Goal: Task Accomplishment & Management: Use online tool/utility

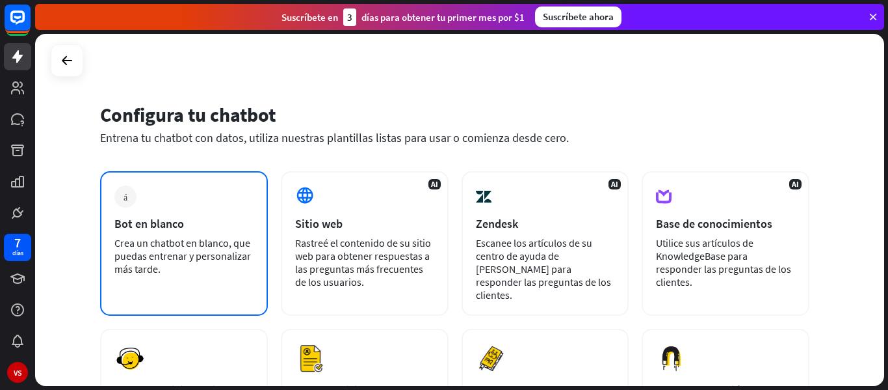
click at [175, 250] on font "Crea un chatbot en blanco, que puedas entrenar y personalizar más tarde." at bounding box center [182, 255] width 137 height 39
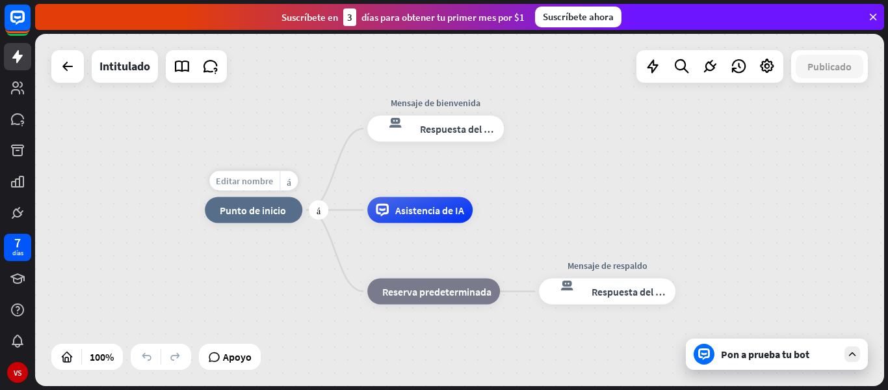
click at [263, 181] on font "Editar nombre" at bounding box center [244, 181] width 57 height 12
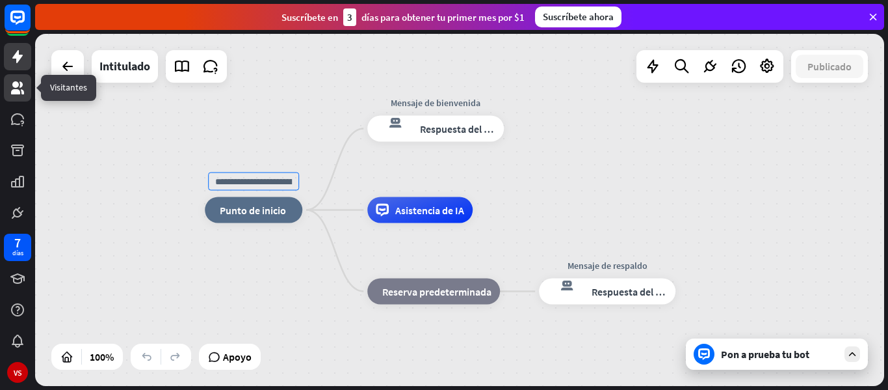
click at [18, 90] on icon at bounding box center [17, 87] width 13 height 13
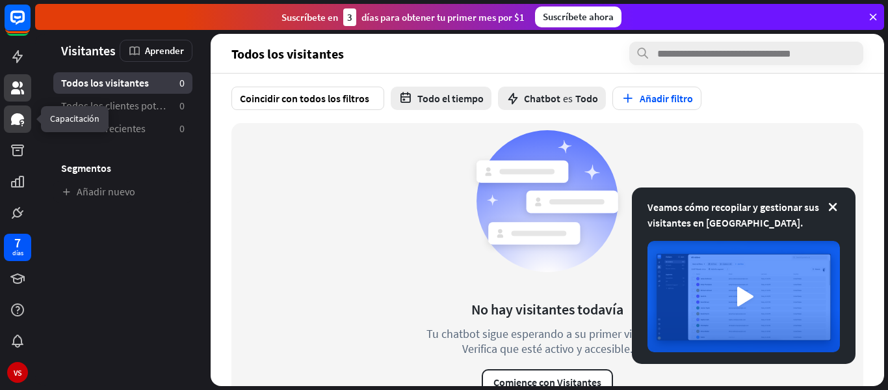
click at [15, 118] on icon at bounding box center [17, 119] width 13 height 12
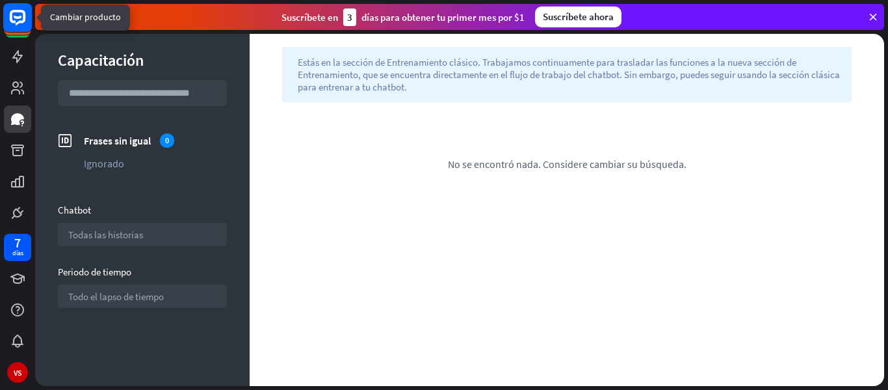
click at [22, 21] on icon at bounding box center [18, 18] width 16 height 16
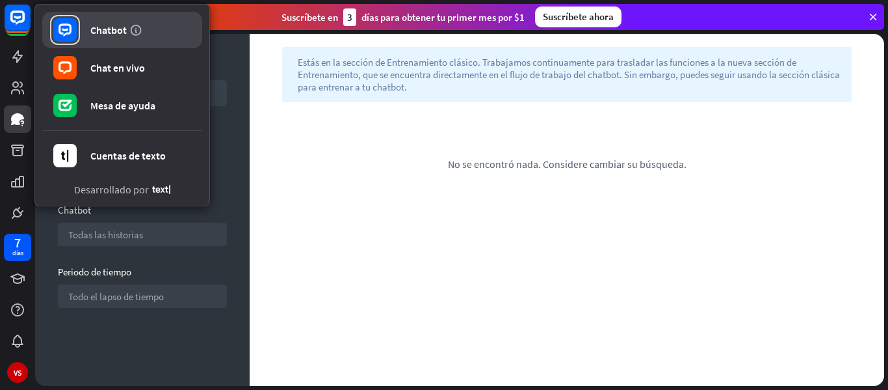
click at [111, 34] on font "Chatbot" at bounding box center [108, 29] width 36 height 13
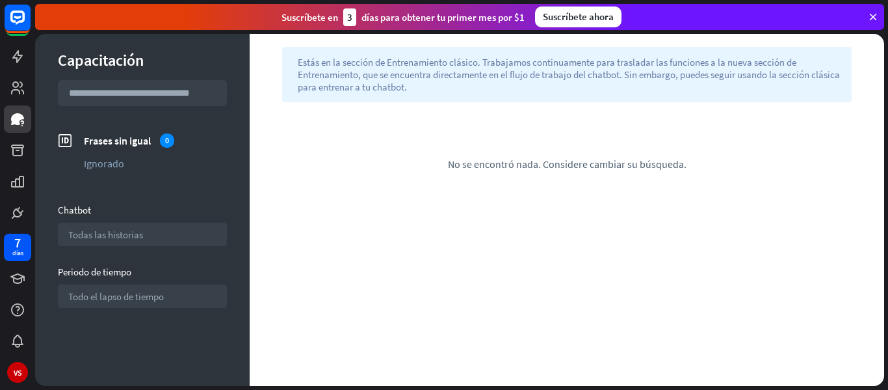
click at [873, 18] on icon at bounding box center [874, 17] width 12 height 12
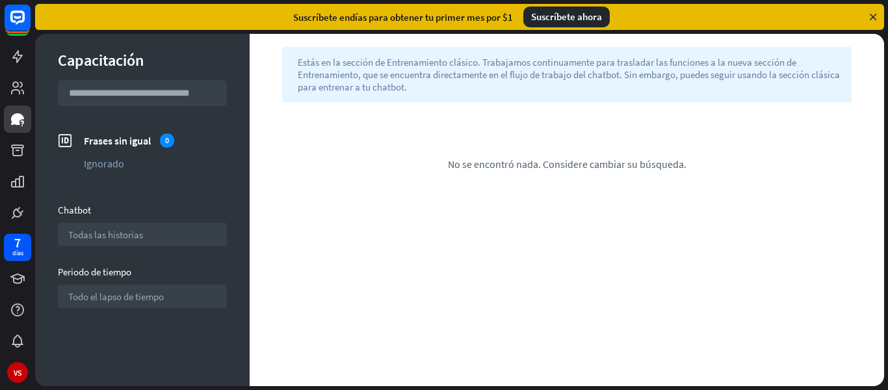
click at [873, 18] on icon at bounding box center [874, 17] width 12 height 12
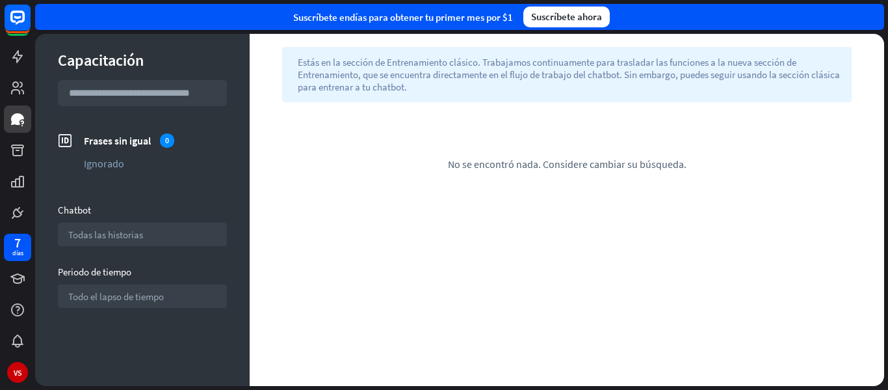
click at [873, 19] on div "Suscríbete en días para obtener tu primer mes por $1 Suscríbete ahora" at bounding box center [459, 17] width 849 height 26
click at [18, 56] on icon at bounding box center [17, 56] width 10 height 13
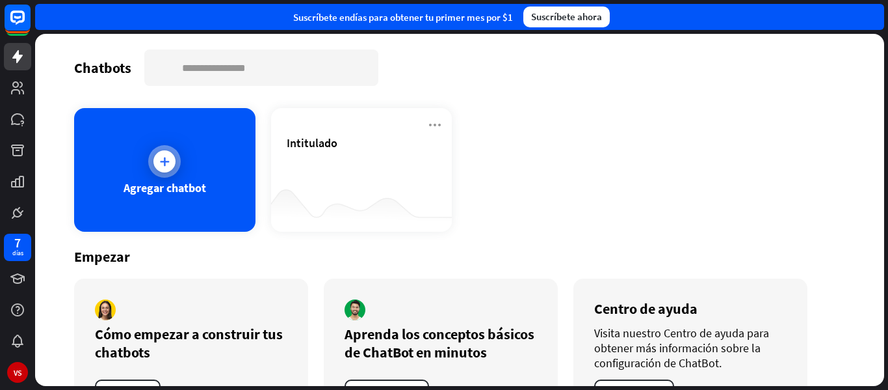
click at [176, 164] on div at bounding box center [164, 161] width 33 height 33
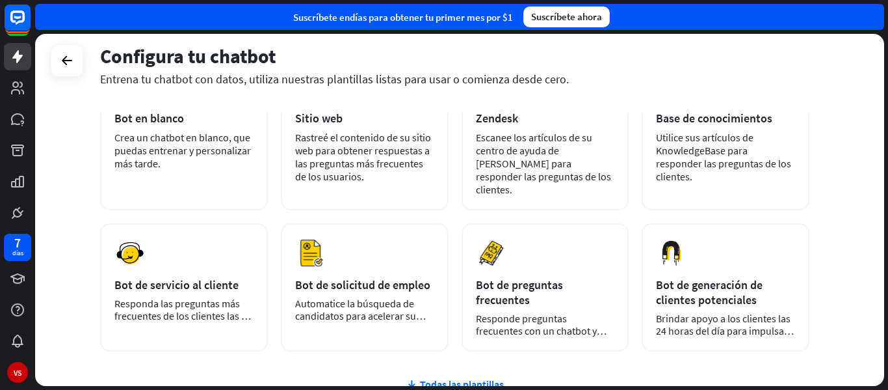
scroll to position [133, 0]
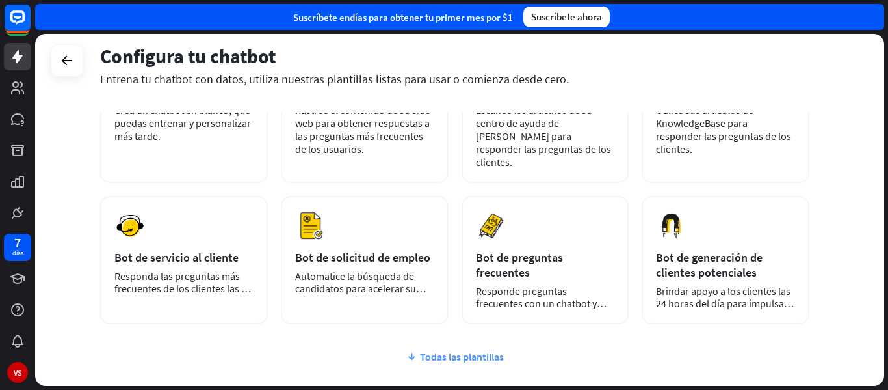
click at [443, 350] on font "Todas las plantillas" at bounding box center [462, 356] width 84 height 13
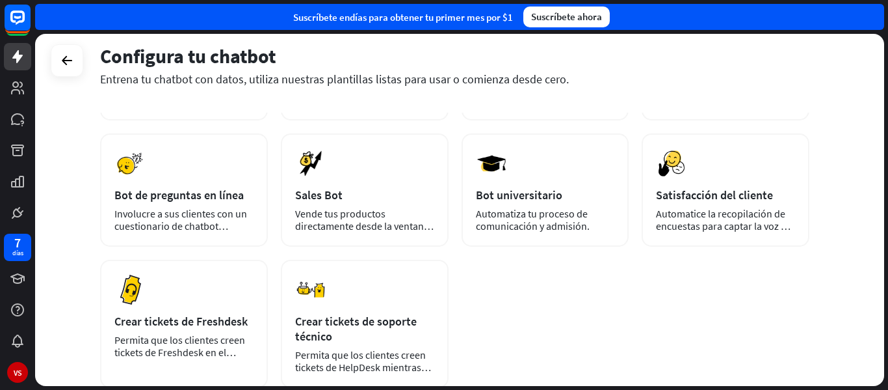
scroll to position [334, 0]
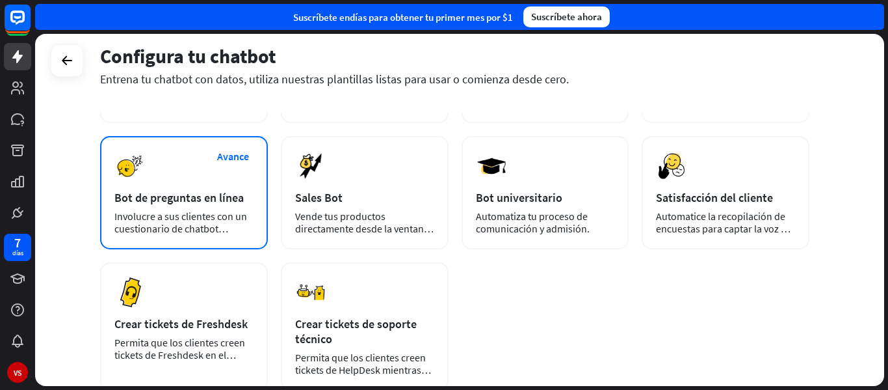
click at [177, 193] on div "Avance Bot de preguntas en línea Involucre a sus clientes con un cuestionario d…" at bounding box center [184, 192] width 168 height 113
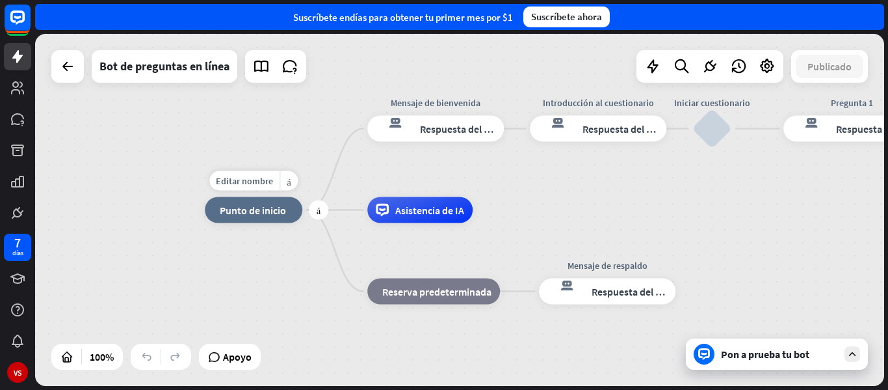
click at [257, 215] on font "Punto de inicio" at bounding box center [253, 210] width 66 height 13
click at [260, 180] on font "Editar nombre" at bounding box center [244, 181] width 57 height 12
click at [286, 180] on input "text" at bounding box center [253, 181] width 91 height 18
click at [278, 186] on input "text" at bounding box center [253, 181] width 91 height 18
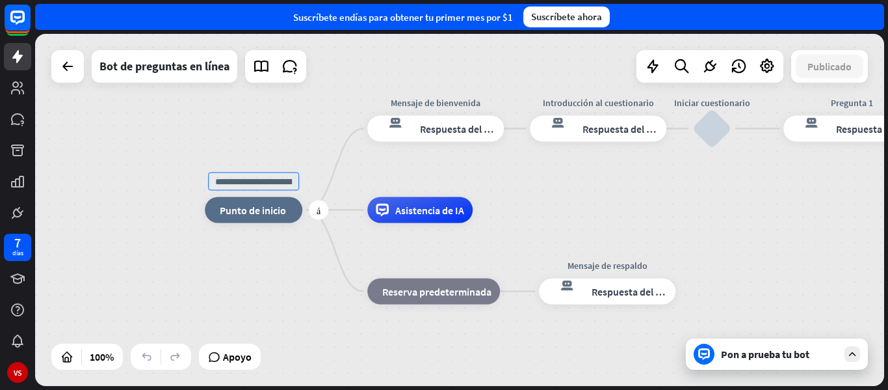
click at [263, 180] on input "text" at bounding box center [253, 181] width 91 height 18
click at [205, 197] on div "más inicio_2 Punto de inicio" at bounding box center [254, 210] width 98 height 26
click at [231, 183] on font "Editar nombre" at bounding box center [243, 181] width 57 height 12
click at [287, 182] on input "text" at bounding box center [252, 181] width 91 height 18
type input "***"
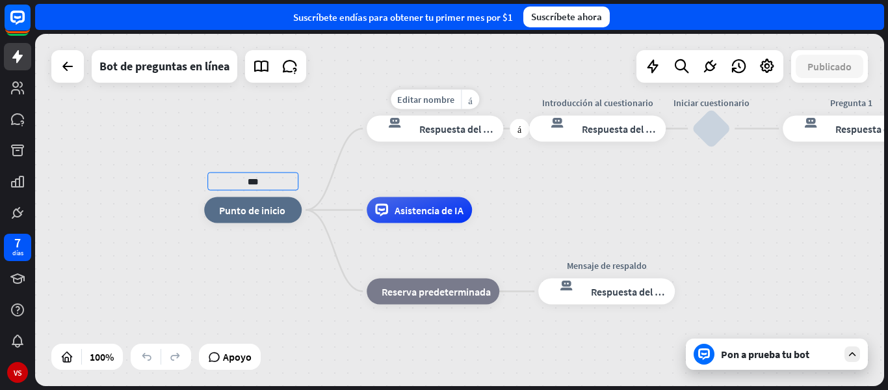
click at [351, 167] on div "*** inicio_2 Punto de inicio Editar nombre más_amarillo más Mensaje de bienveni…" at bounding box center [459, 210] width 849 height 352
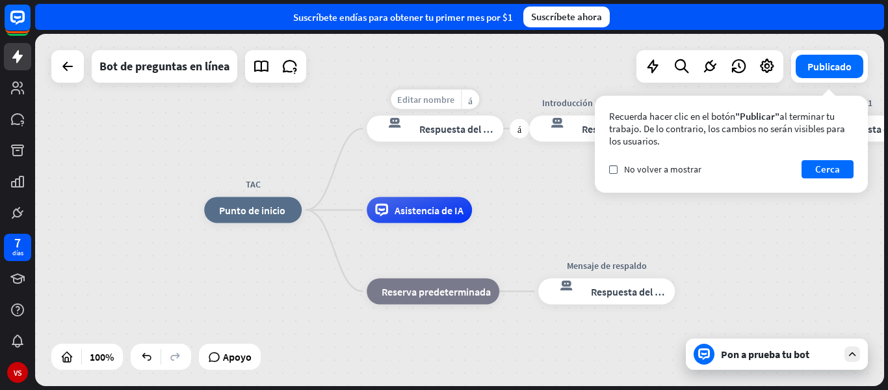
click at [449, 105] on font "Editar nombre" at bounding box center [425, 100] width 57 height 12
type input "*"
type input "**********"
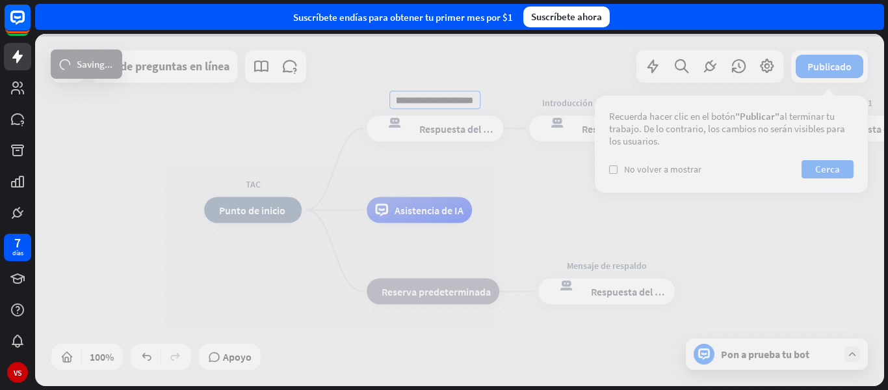
click at [451, 131] on div "**********" at bounding box center [459, 210] width 849 height 352
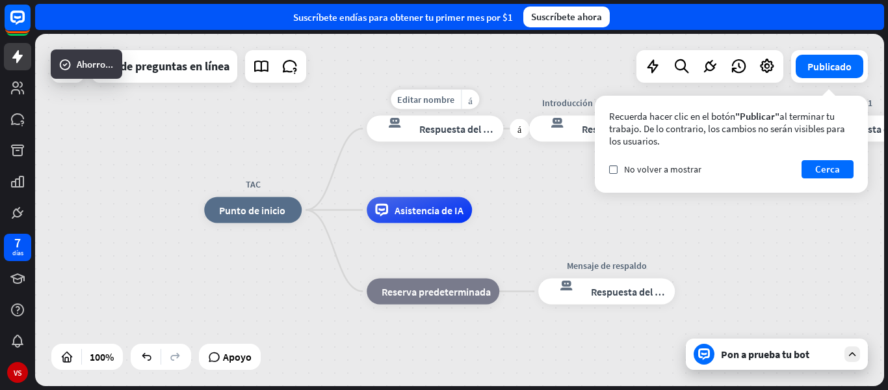
click at [451, 131] on font "Respuesta del bot" at bounding box center [459, 128] width 79 height 13
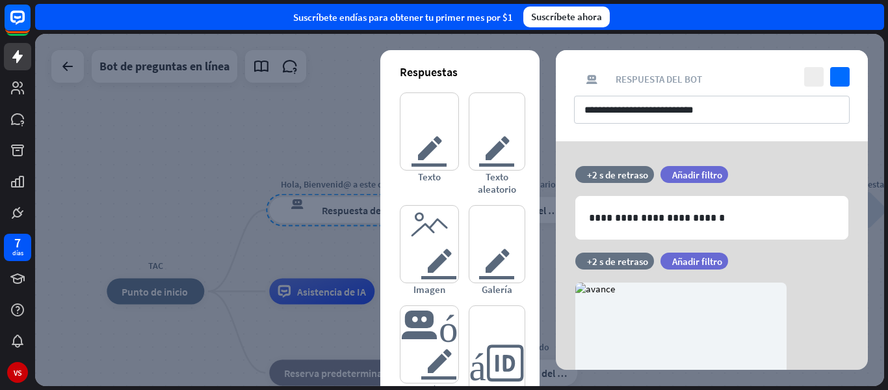
click at [264, 109] on div at bounding box center [459, 210] width 849 height 352
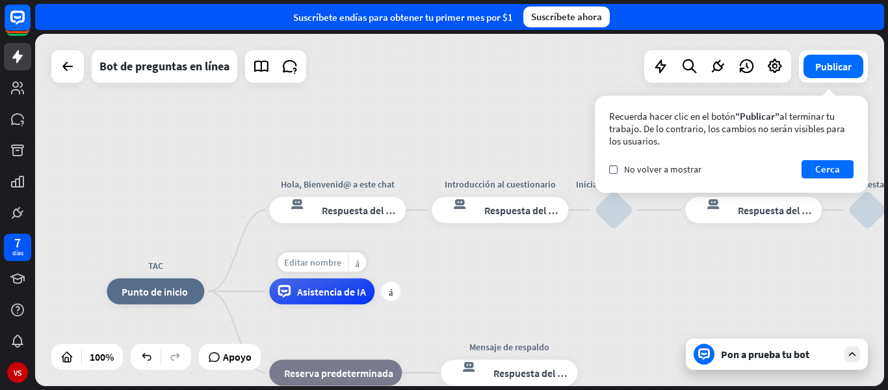
click at [325, 262] on font "Editar nombre" at bounding box center [312, 262] width 57 height 12
click at [353, 263] on input "text" at bounding box center [321, 263] width 91 height 18
type input "*"
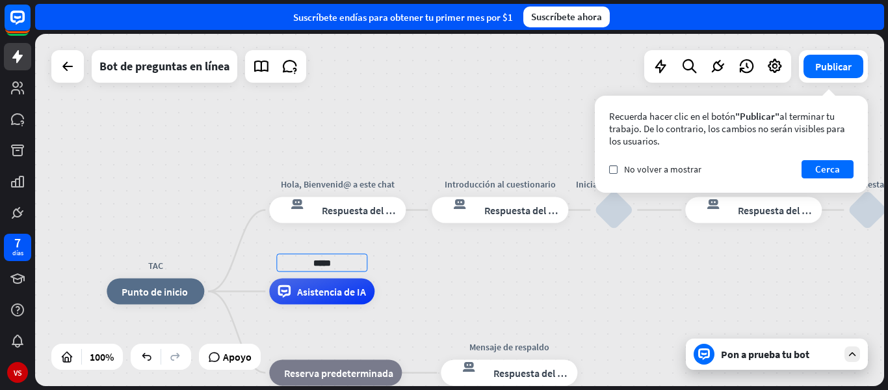
type input "*****"
click at [547, 294] on div "TAC inicio_2 Punto de inicio [PERSON_NAME], Bienvenid@ a este chat respuesta de…" at bounding box center [459, 210] width 849 height 352
click at [59, 76] on div at bounding box center [68, 66] width 26 height 26
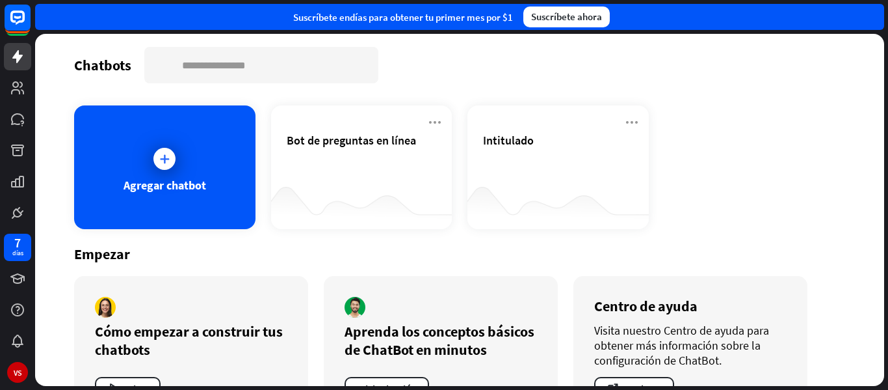
scroll to position [53, 0]
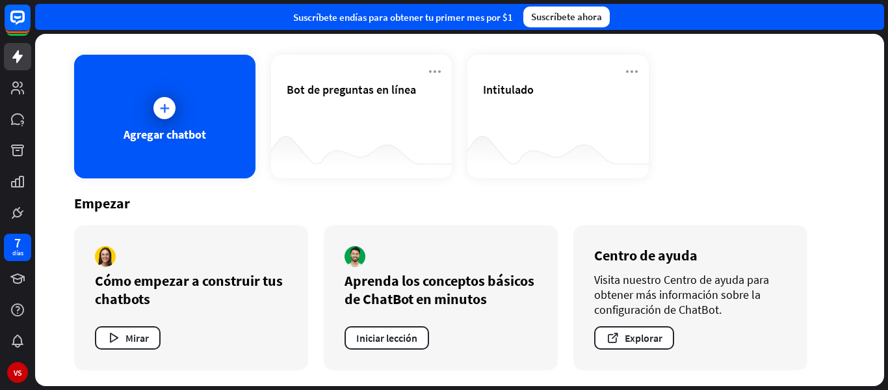
drag, startPoint x: 887, startPoint y: 179, endPoint x: 197, endPoint y: 278, distance: 697.1
click at [197, 278] on div "Chatbots buscar [PERSON_NAME] chatbot Bot de preguntas en línea Intitulado Empe…" at bounding box center [461, 212] width 853 height 356
click at [134, 341] on font "Mirar" at bounding box center [137, 337] width 23 height 13
